Goal: Obtain resource: Download file/media

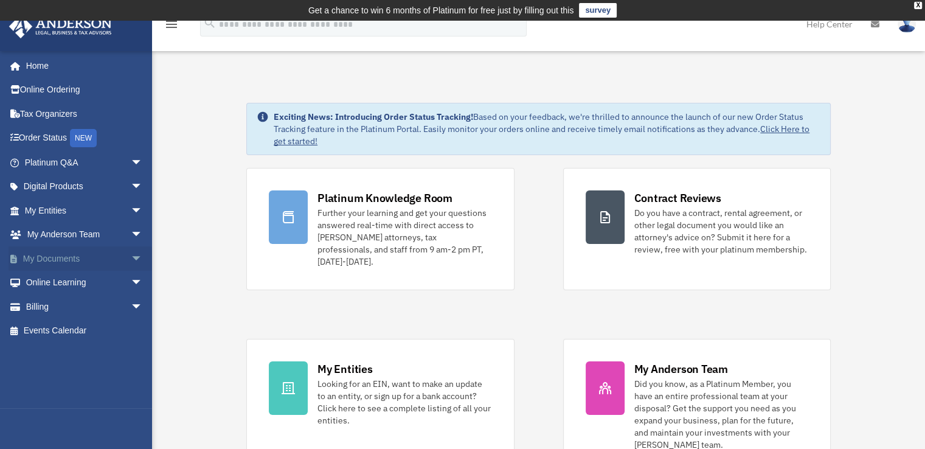
click at [73, 252] on link "My Documents arrow_drop_down" at bounding box center [85, 258] width 153 height 24
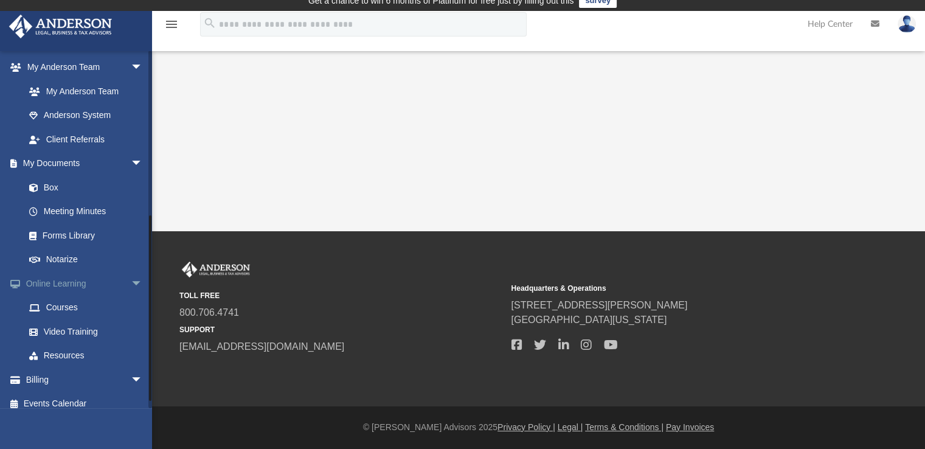
scroll to position [317, 0]
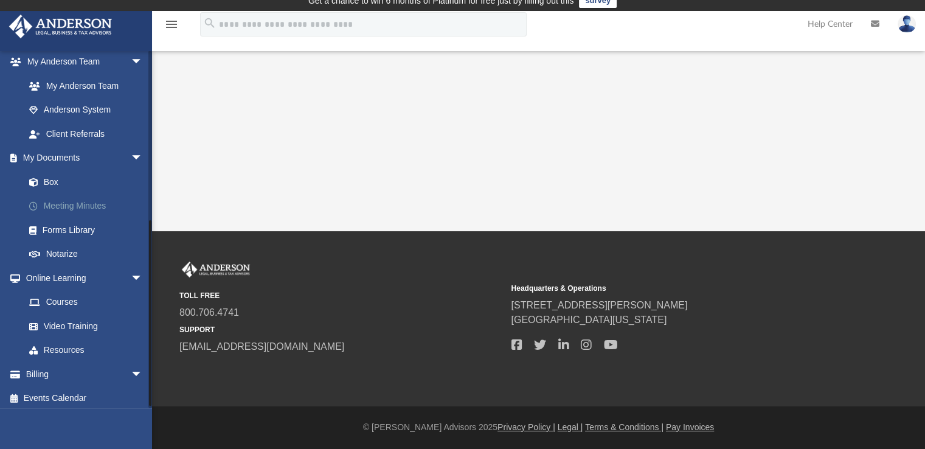
click at [73, 205] on link "Meeting Minutes" at bounding box center [89, 206] width 144 height 24
click at [94, 210] on link "Meeting Minutes" at bounding box center [89, 206] width 144 height 24
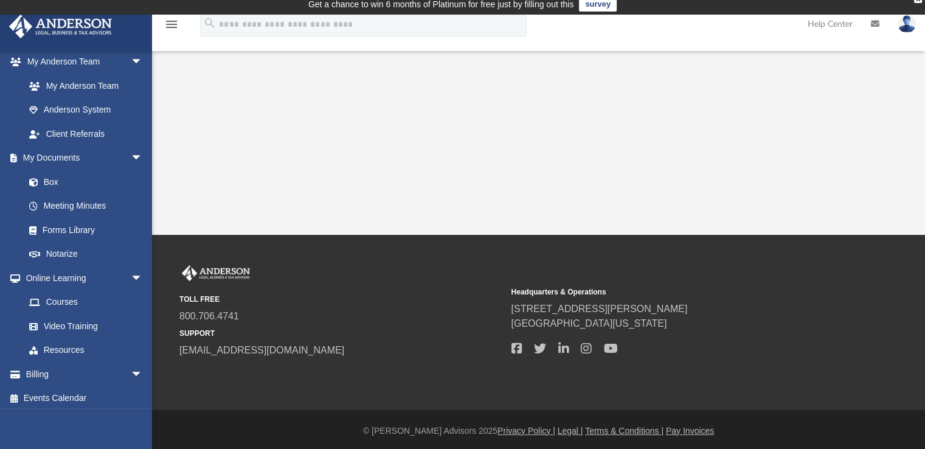
scroll to position [0, 0]
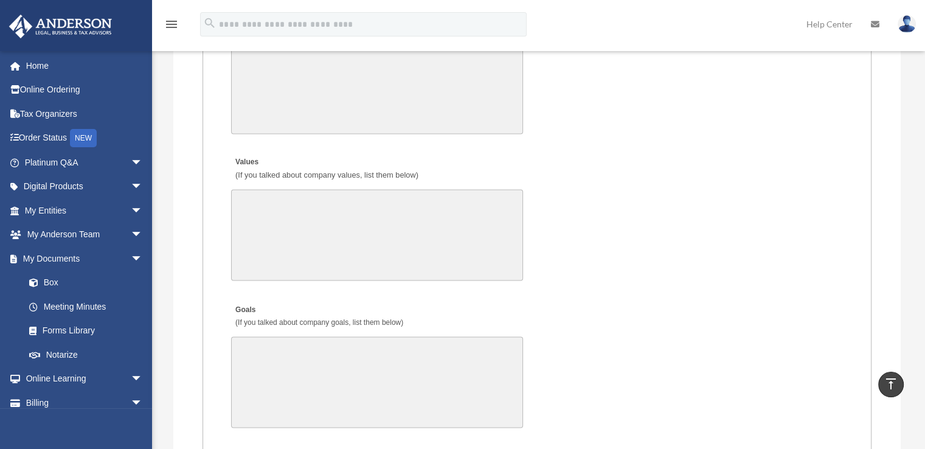
scroll to position [2054, 0]
click at [80, 284] on link "Box" at bounding box center [89, 282] width 144 height 24
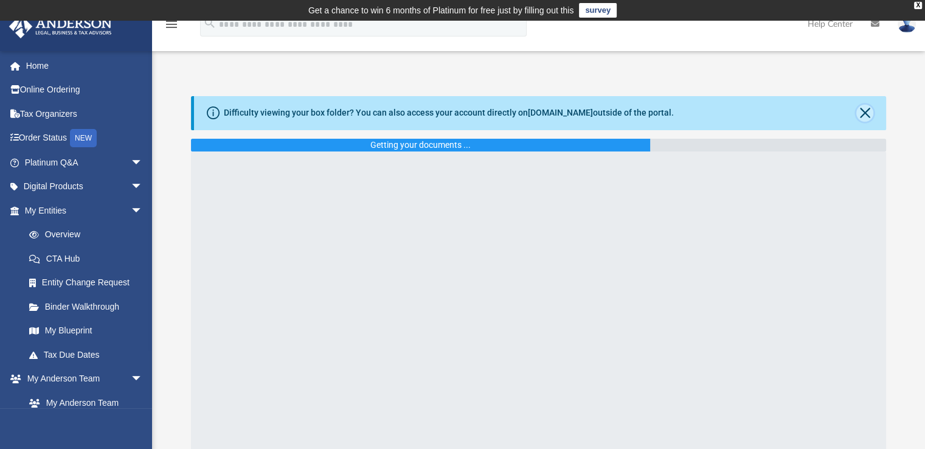
click at [866, 112] on button "Close" at bounding box center [864, 113] width 17 height 17
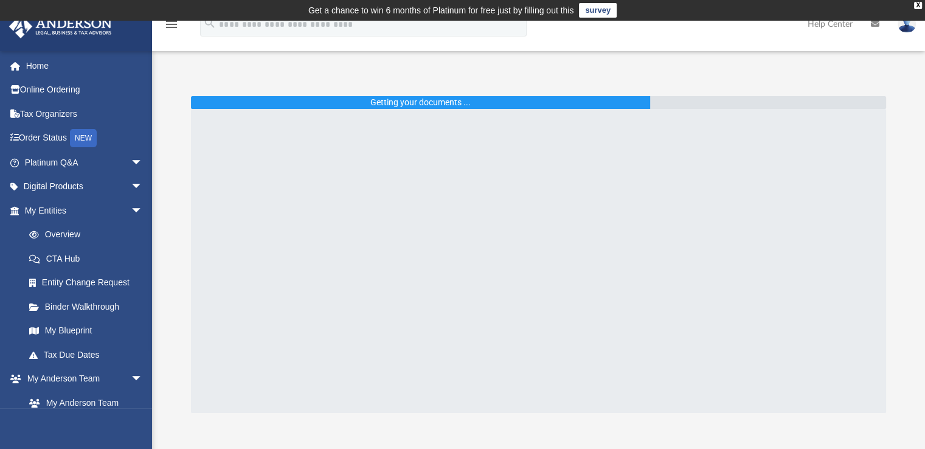
click at [441, 98] on div "Getting your documents ..." at bounding box center [420, 102] width 100 height 13
click at [66, 230] on link "Overview" at bounding box center [89, 234] width 144 height 24
click at [131, 216] on span "arrow_drop_down" at bounding box center [143, 210] width 24 height 25
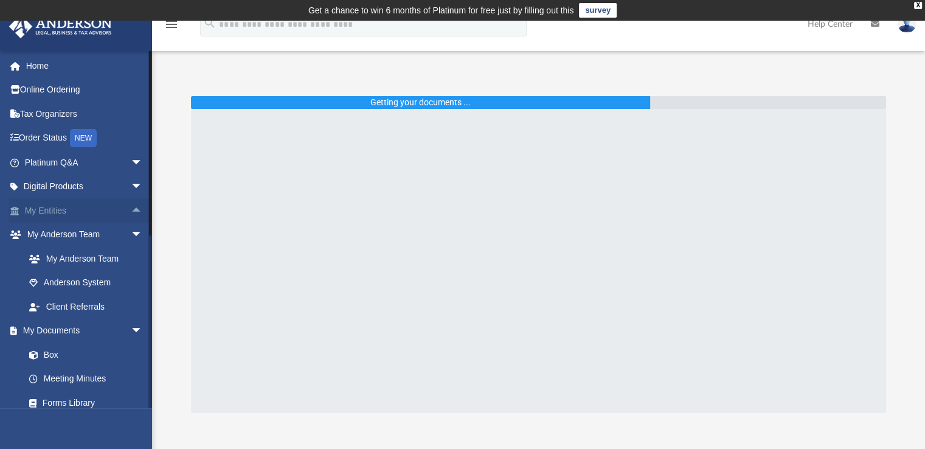
click at [131, 216] on span "arrow_drop_up" at bounding box center [143, 210] width 24 height 25
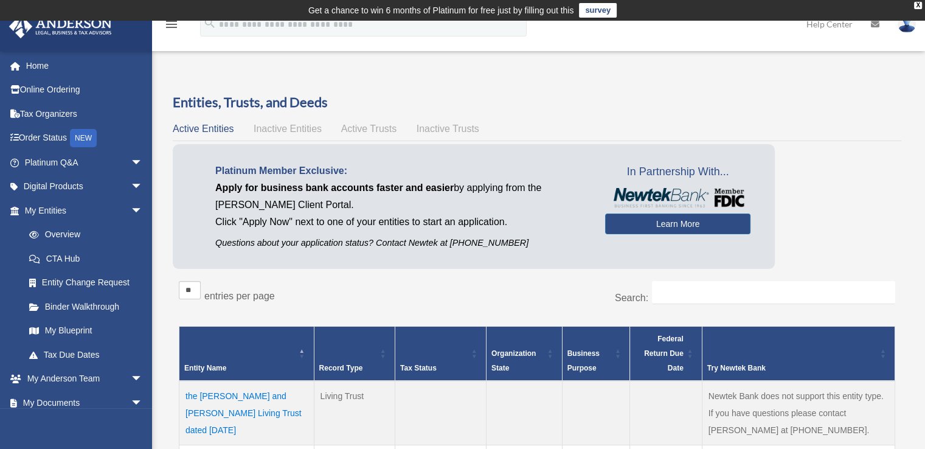
click at [289, 131] on span "Inactive Entities" at bounding box center [287, 128] width 68 height 10
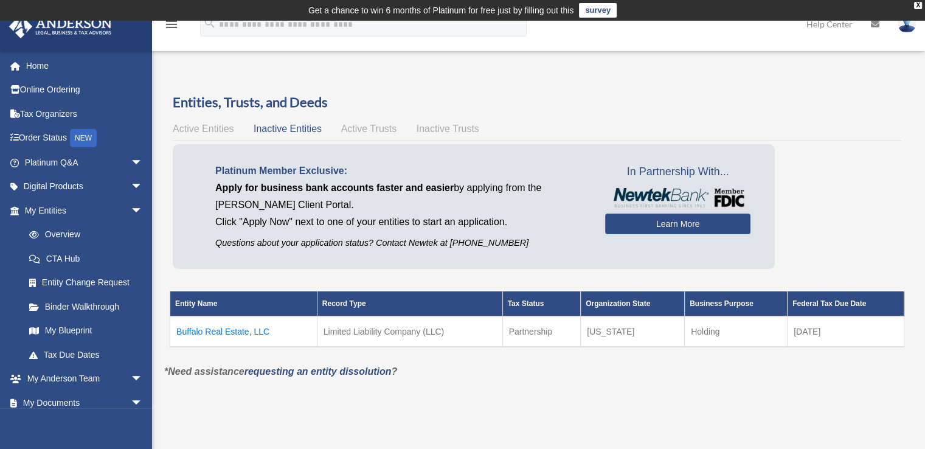
click at [367, 130] on span "Active Trusts" at bounding box center [369, 128] width 56 height 10
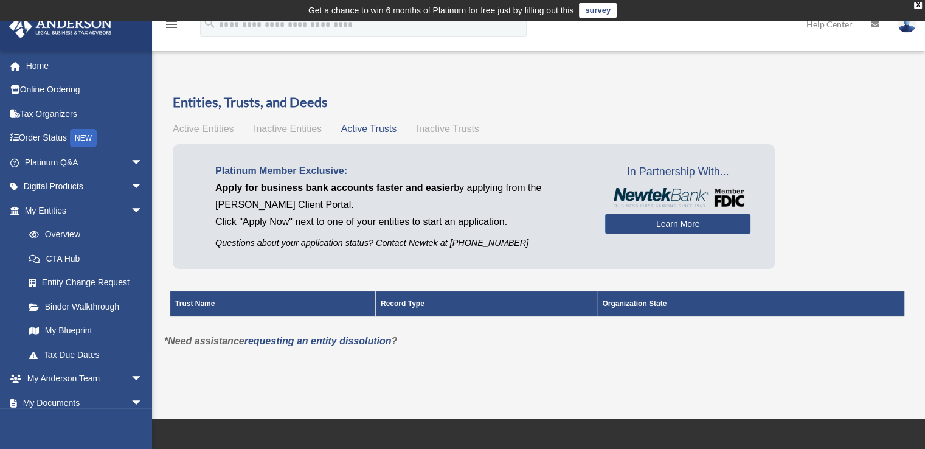
click at [449, 127] on span "Inactive Trusts" at bounding box center [447, 128] width 63 height 10
click at [206, 129] on span "Active Entities" at bounding box center [203, 128] width 61 height 10
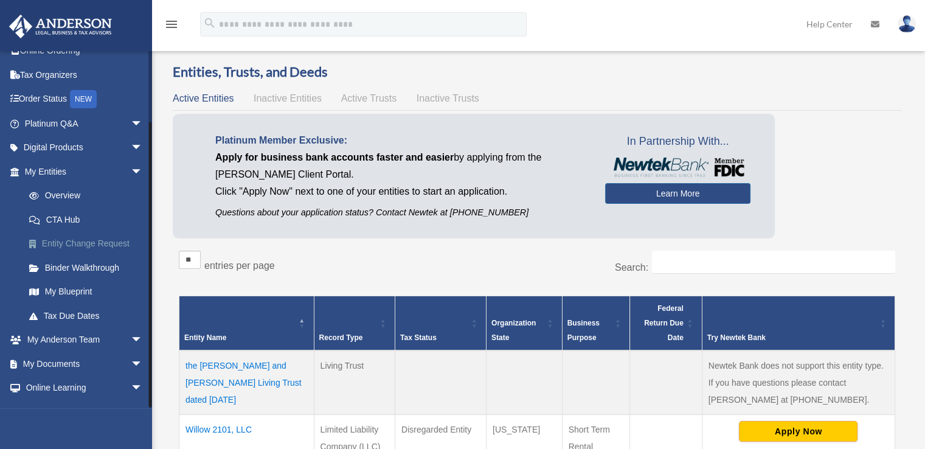
scroll to position [81, 0]
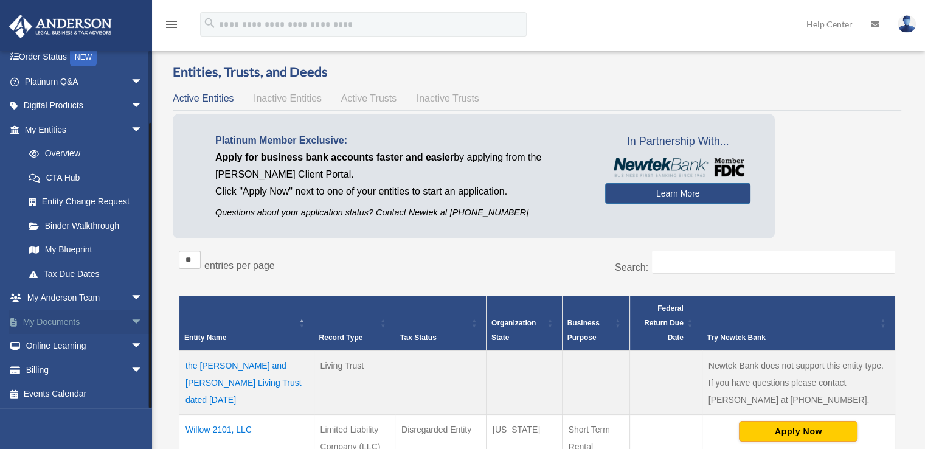
click at [78, 322] on link "My Documents arrow_drop_down" at bounding box center [85, 321] width 153 height 24
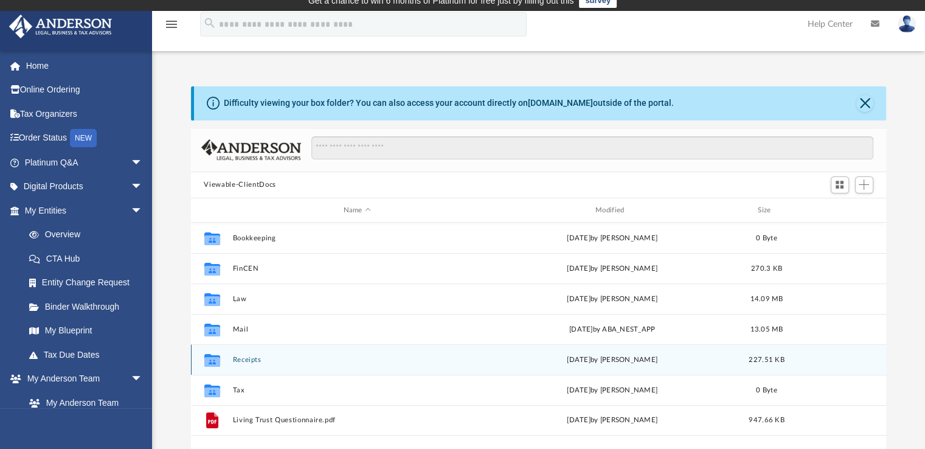
scroll to position [8, 0]
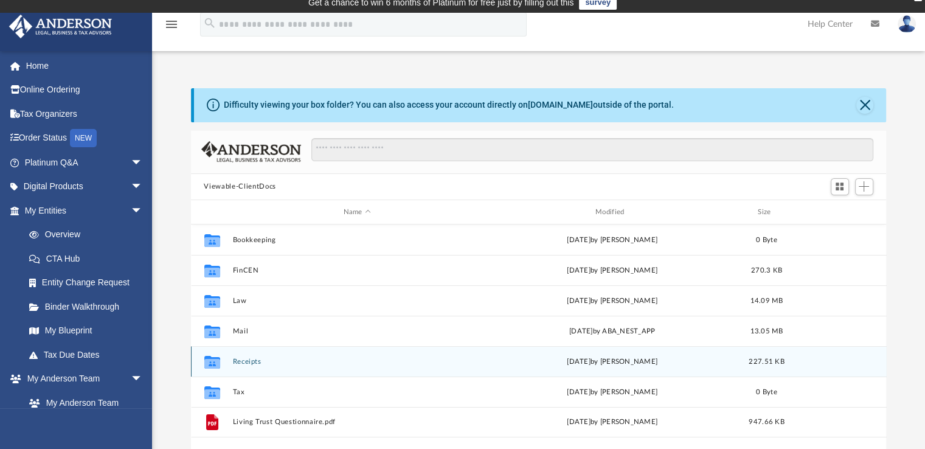
click at [244, 363] on button "Receipts" at bounding box center [356, 361] width 249 height 8
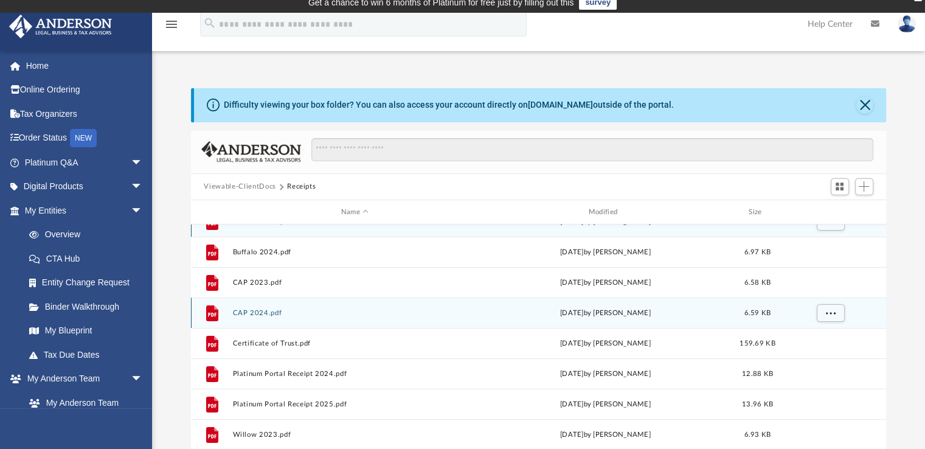
scroll to position [22, 0]
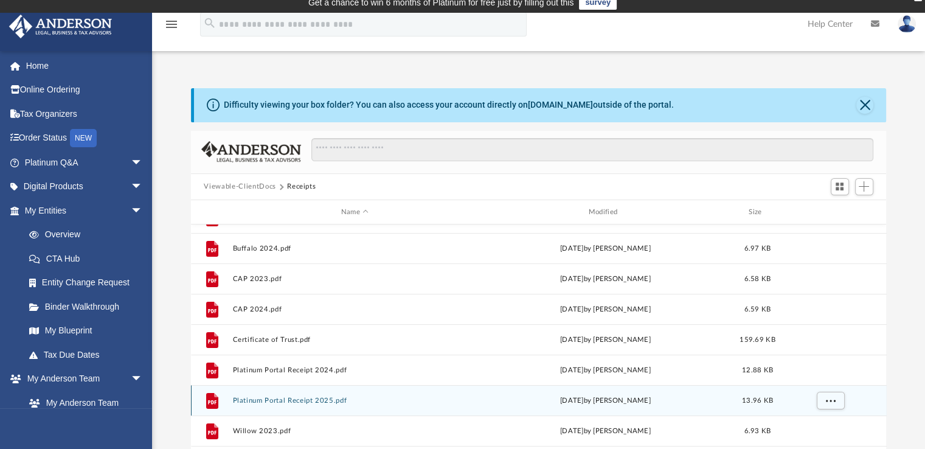
click at [301, 402] on button "Platinum Portal Receipt 2025.pdf" at bounding box center [354, 400] width 245 height 8
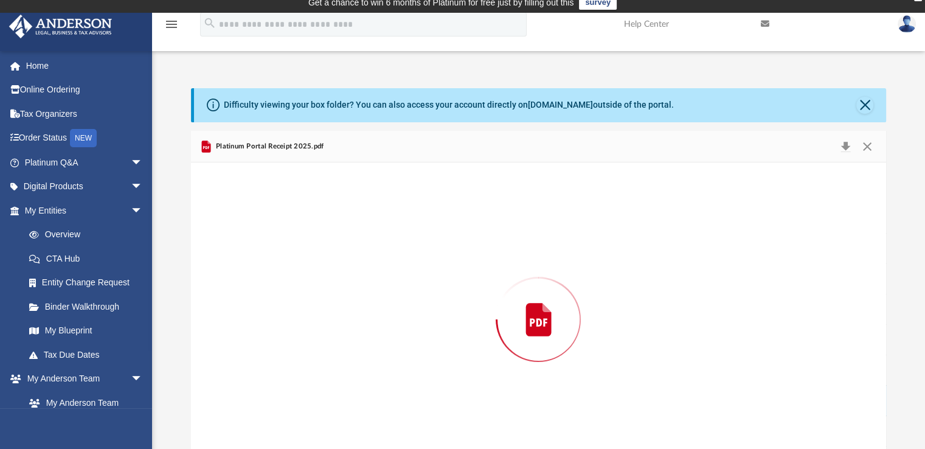
scroll to position [36, 0]
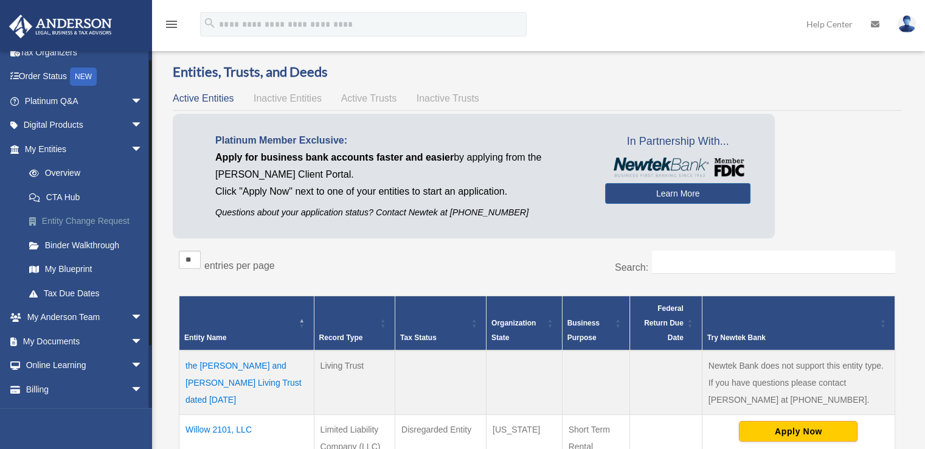
scroll to position [81, 0]
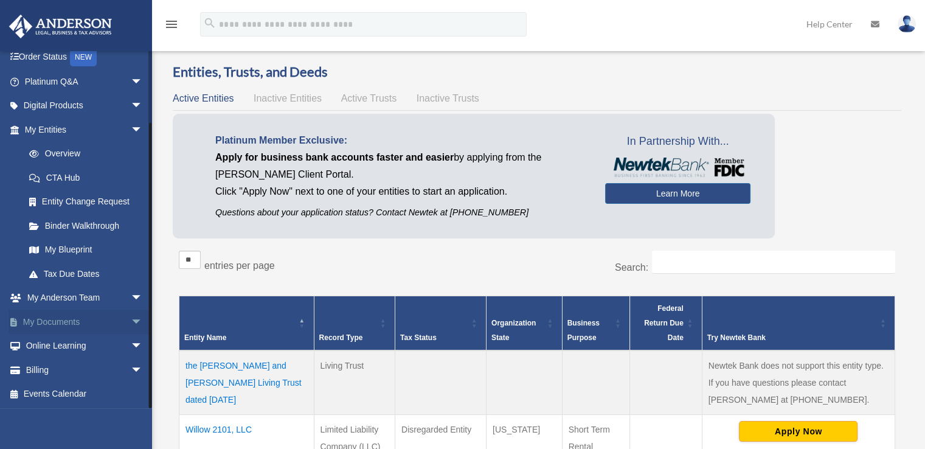
click at [131, 324] on span "arrow_drop_down" at bounding box center [143, 321] width 24 height 25
click at [80, 343] on link "Box" at bounding box center [89, 346] width 144 height 24
click at [47, 346] on link "Box" at bounding box center [89, 346] width 144 height 24
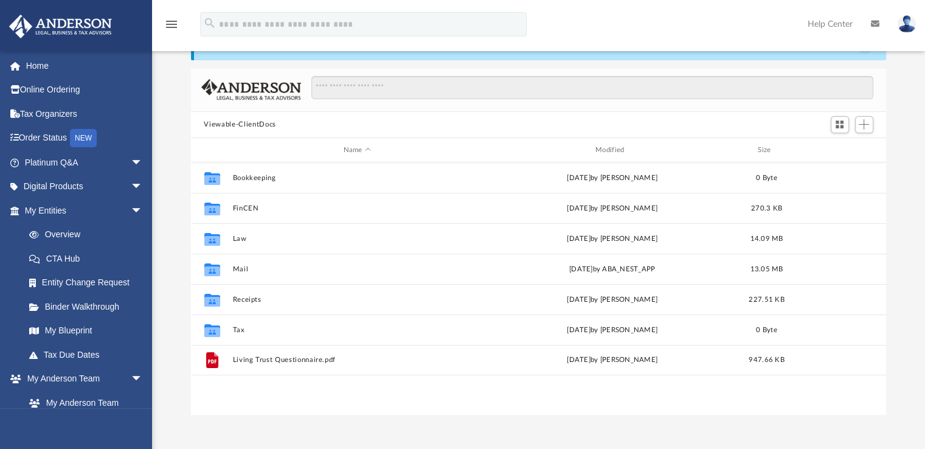
scroll to position [71, 0]
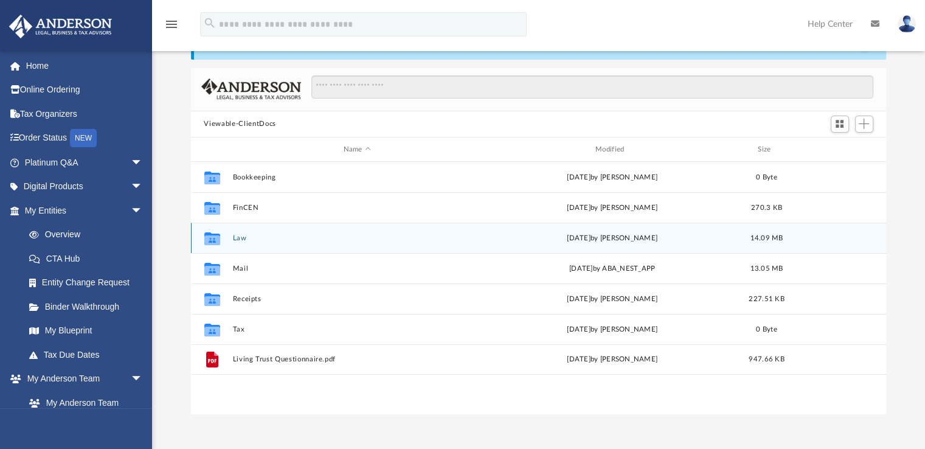
click at [238, 237] on button "Law" at bounding box center [356, 238] width 249 height 8
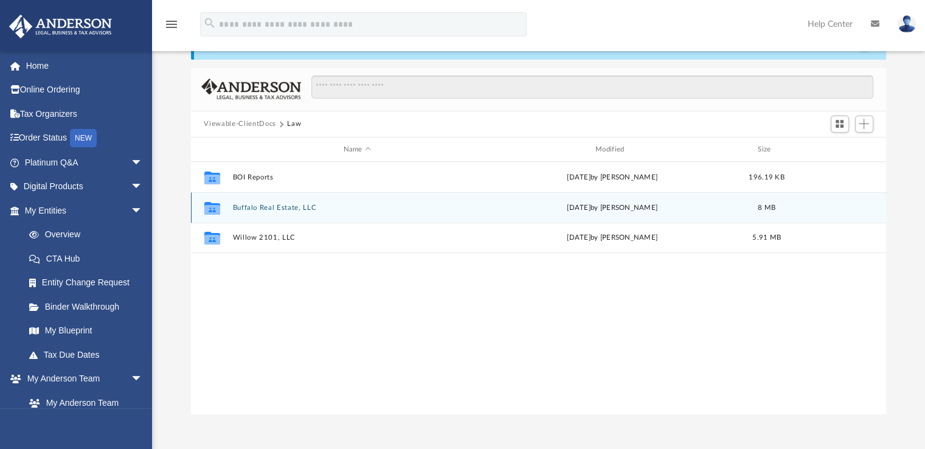
click at [282, 205] on button "Buffalo Real Estate, LLC" at bounding box center [356, 208] width 249 height 8
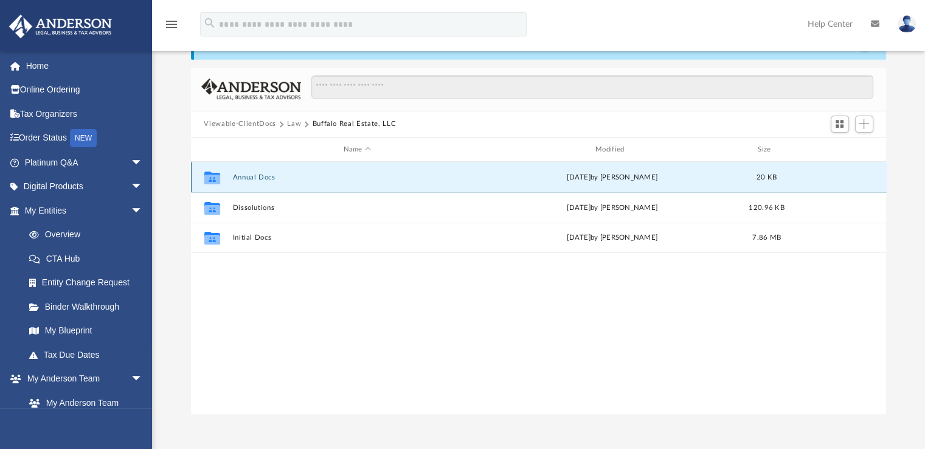
click at [260, 177] on button "Annual Docs" at bounding box center [356, 177] width 249 height 8
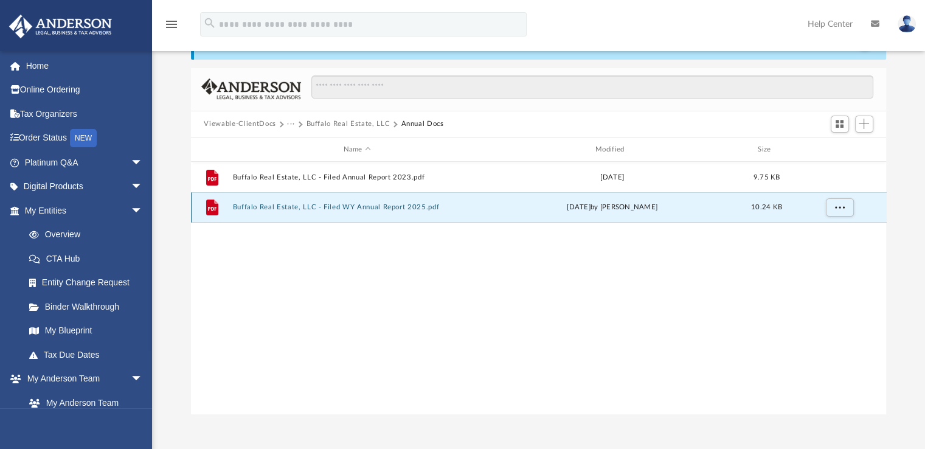
click at [308, 205] on button "Buffalo Real Estate, LLC - Filed WY Annual Report 2025.pdf" at bounding box center [356, 208] width 249 height 8
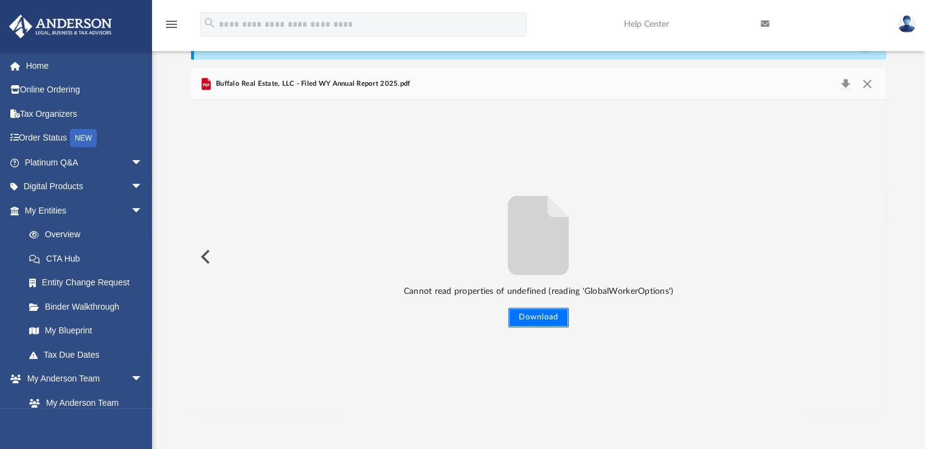
click at [547, 309] on button "Download" at bounding box center [538, 317] width 60 height 19
click at [530, 314] on button "Download" at bounding box center [538, 317] width 60 height 19
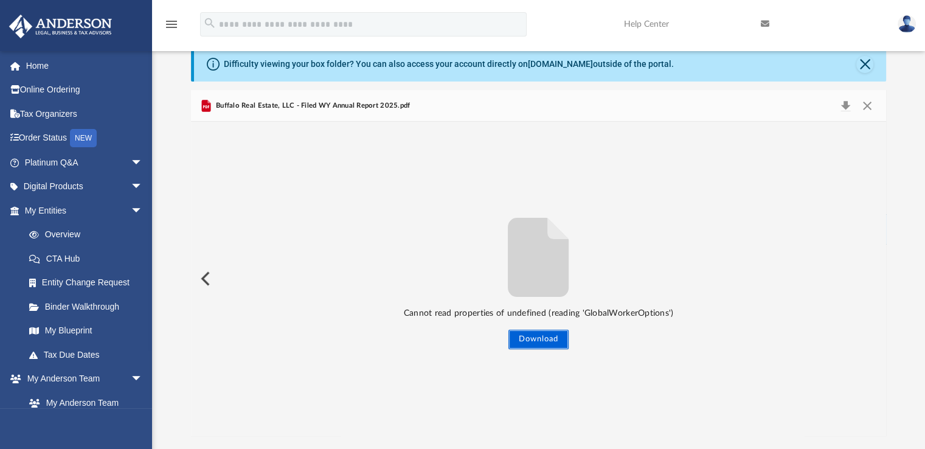
scroll to position [0, 0]
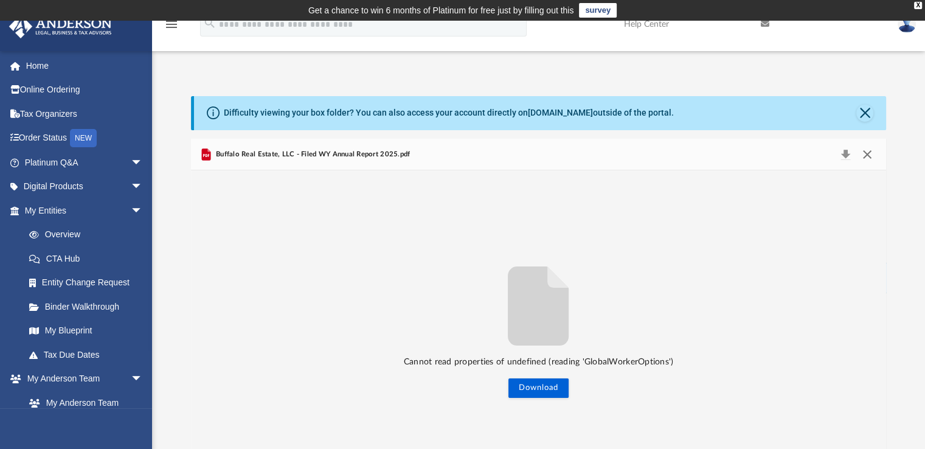
click at [866, 159] on button "Close" at bounding box center [867, 154] width 22 height 17
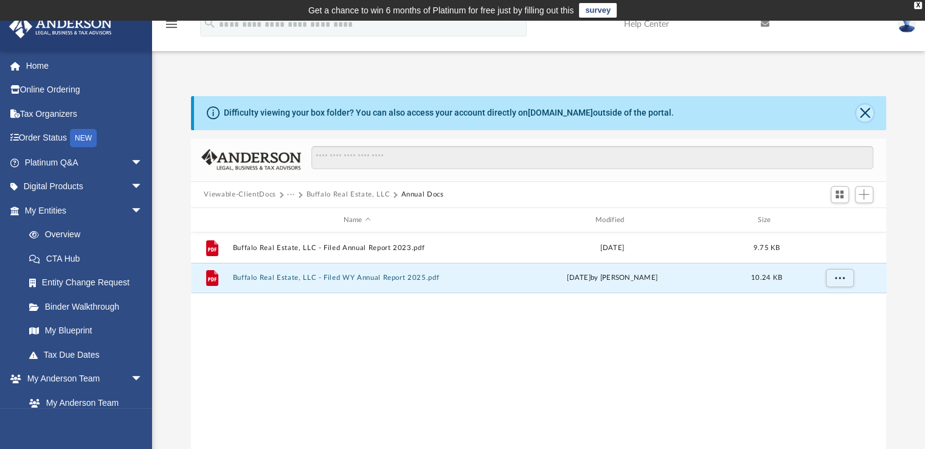
click at [866, 115] on button "Close" at bounding box center [864, 113] width 17 height 17
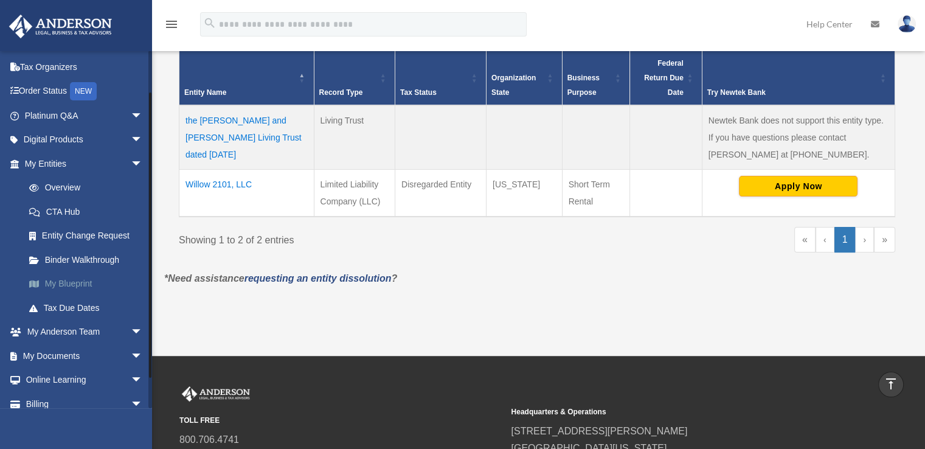
scroll to position [81, 0]
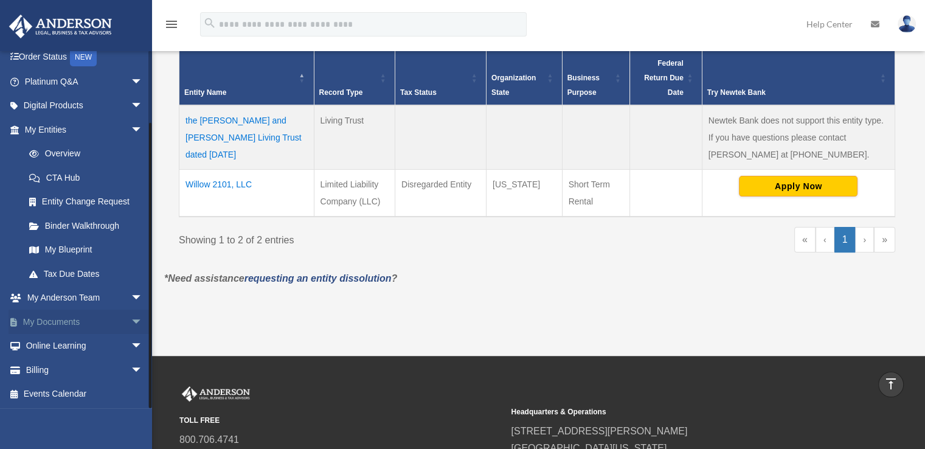
click at [86, 317] on link "My Documents arrow_drop_down" at bounding box center [85, 321] width 153 height 24
click at [131, 320] on span "arrow_drop_down" at bounding box center [143, 321] width 24 height 25
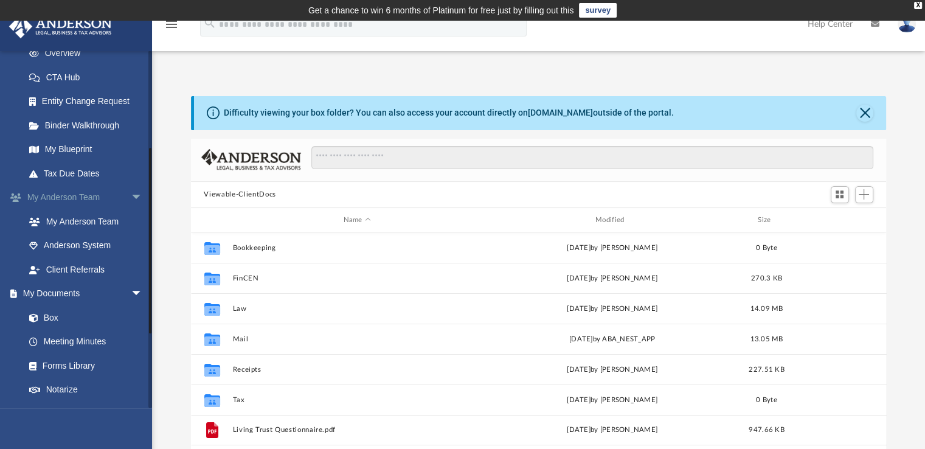
scroll to position [182, 0]
click at [52, 323] on link "Box" at bounding box center [89, 317] width 144 height 24
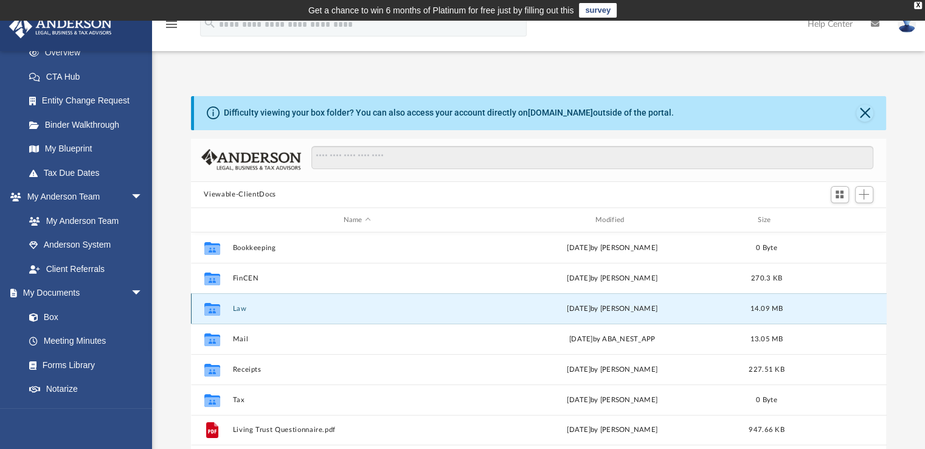
click at [239, 311] on button "Law" at bounding box center [356, 309] width 249 height 8
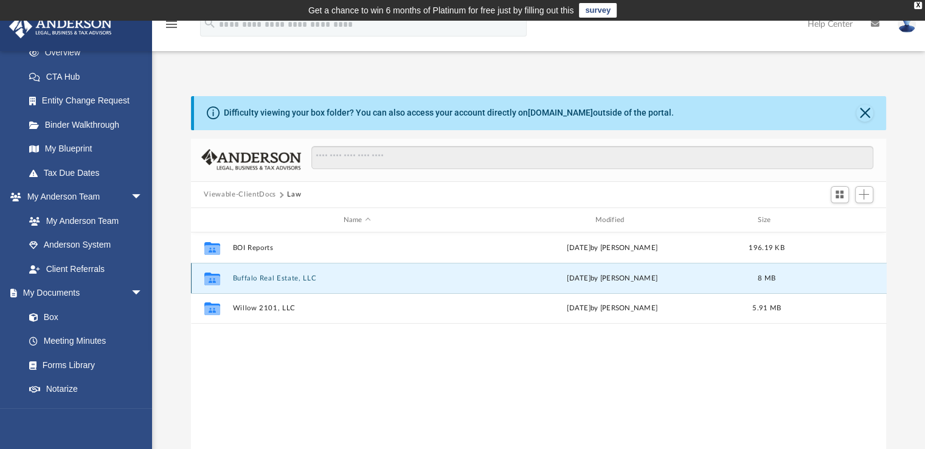
drag, startPoint x: 276, startPoint y: 277, endPoint x: 283, endPoint y: 281, distance: 7.9
click at [281, 281] on button "Buffalo Real Estate, LLC" at bounding box center [356, 278] width 249 height 8
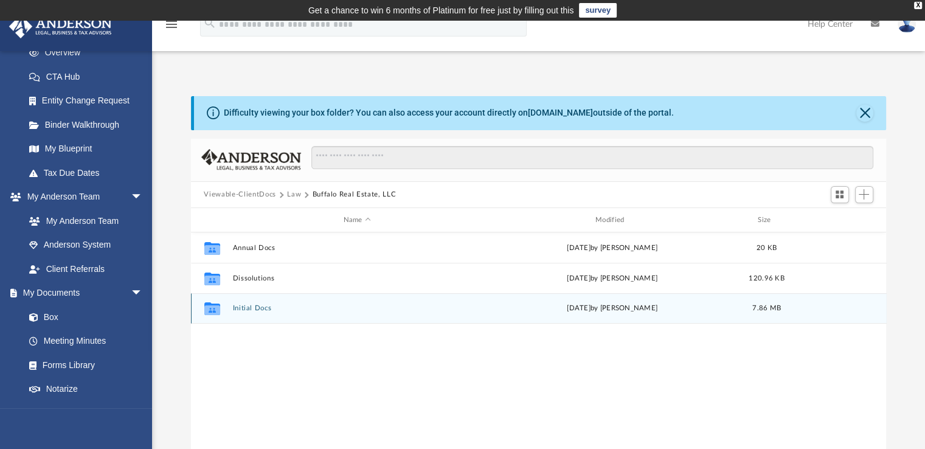
click at [277, 312] on div "Collaborated Folder Initial Docs Thu Jul 17 2025 by Gerald Higgins 7.86 MB" at bounding box center [538, 308] width 695 height 30
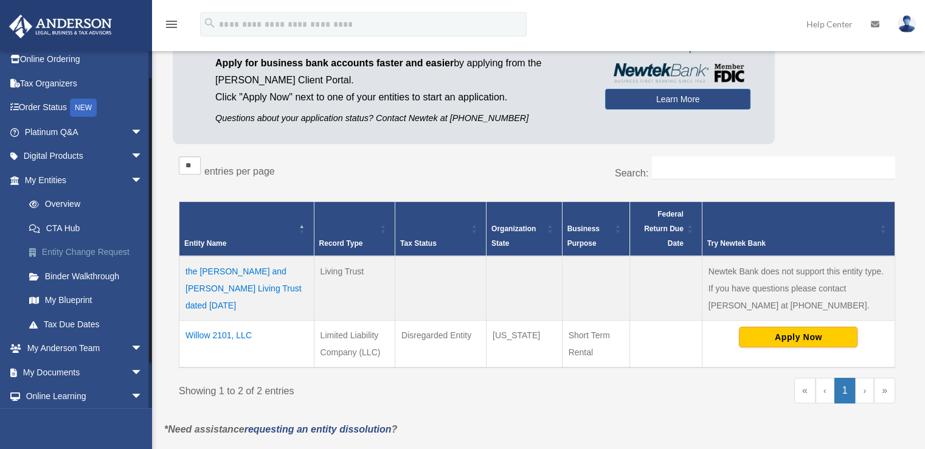
scroll to position [81, 0]
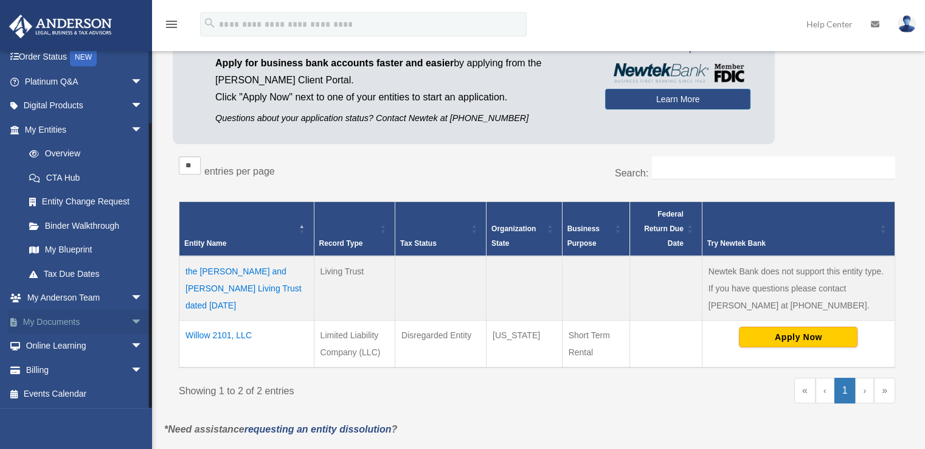
click at [131, 322] on span "arrow_drop_down" at bounding box center [143, 321] width 24 height 25
click at [46, 345] on link "Box" at bounding box center [89, 346] width 144 height 24
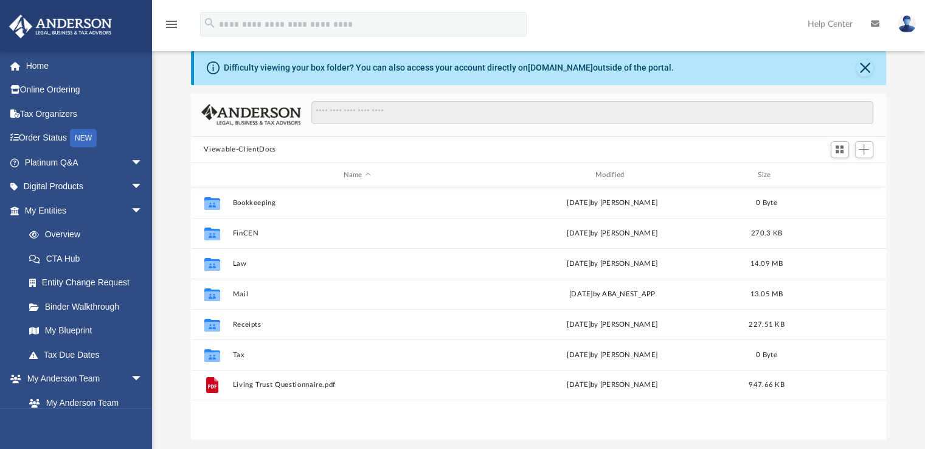
scroll to position [49, 0]
